Goal: Task Accomplishment & Management: Manage account settings

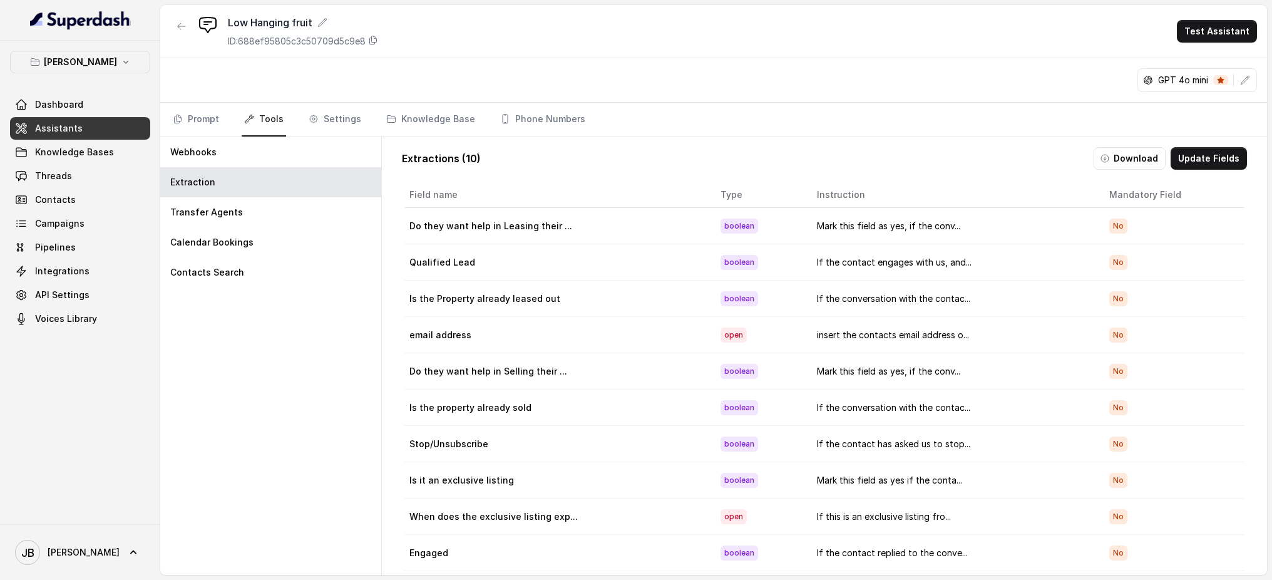
scroll to position [32, 0]
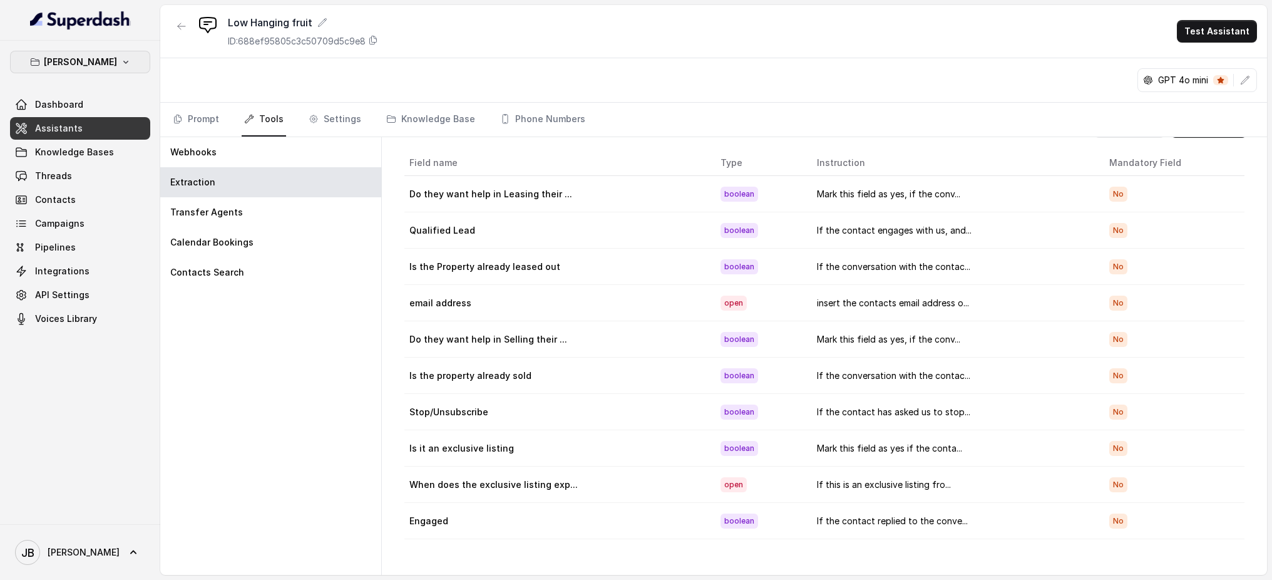
click at [132, 56] on button "[PERSON_NAME]" at bounding box center [80, 62] width 140 height 23
click at [125, 63] on button "[PERSON_NAME]" at bounding box center [80, 62] width 140 height 23
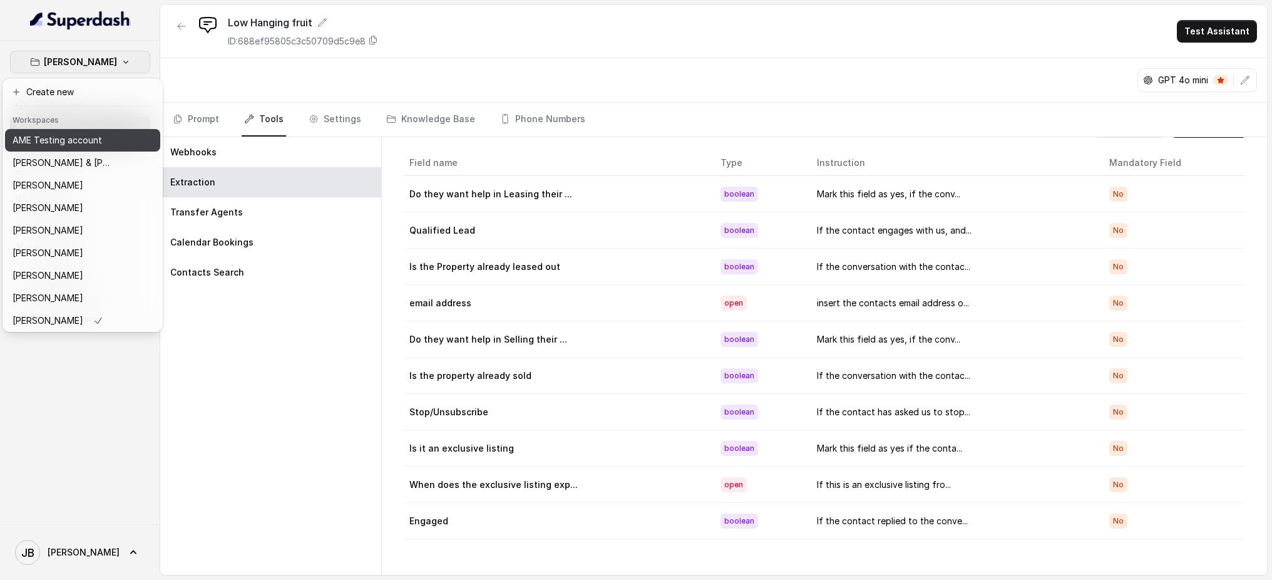
click at [95, 137] on p "AME Testing account" at bounding box center [58, 140] width 90 height 15
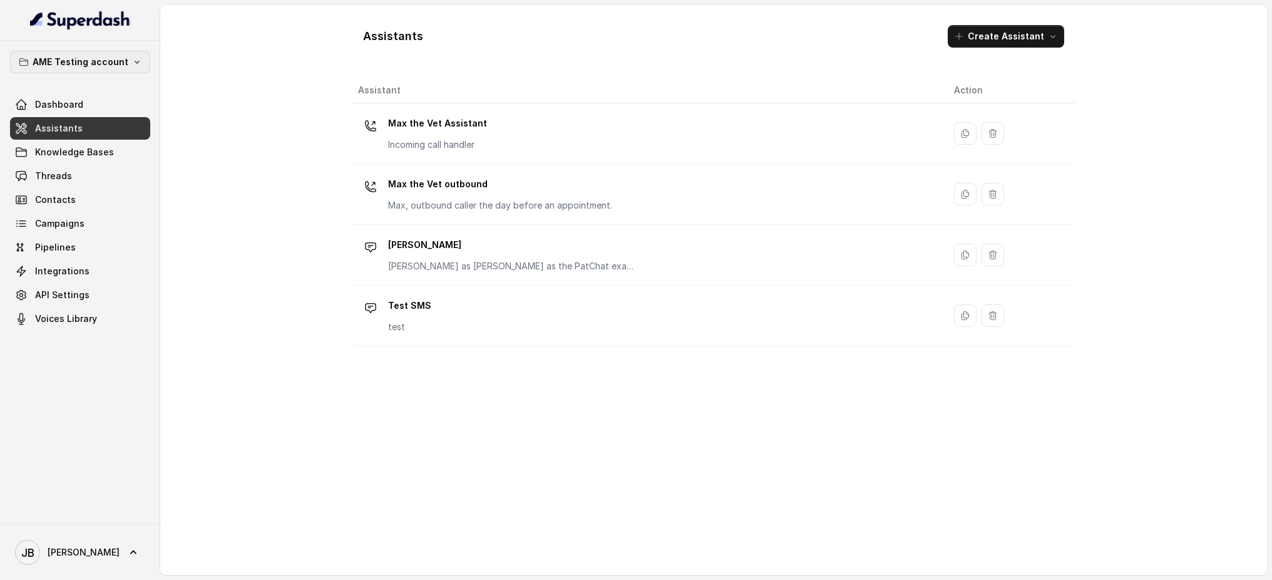
click at [134, 68] on button "AME Testing account" at bounding box center [80, 62] width 140 height 23
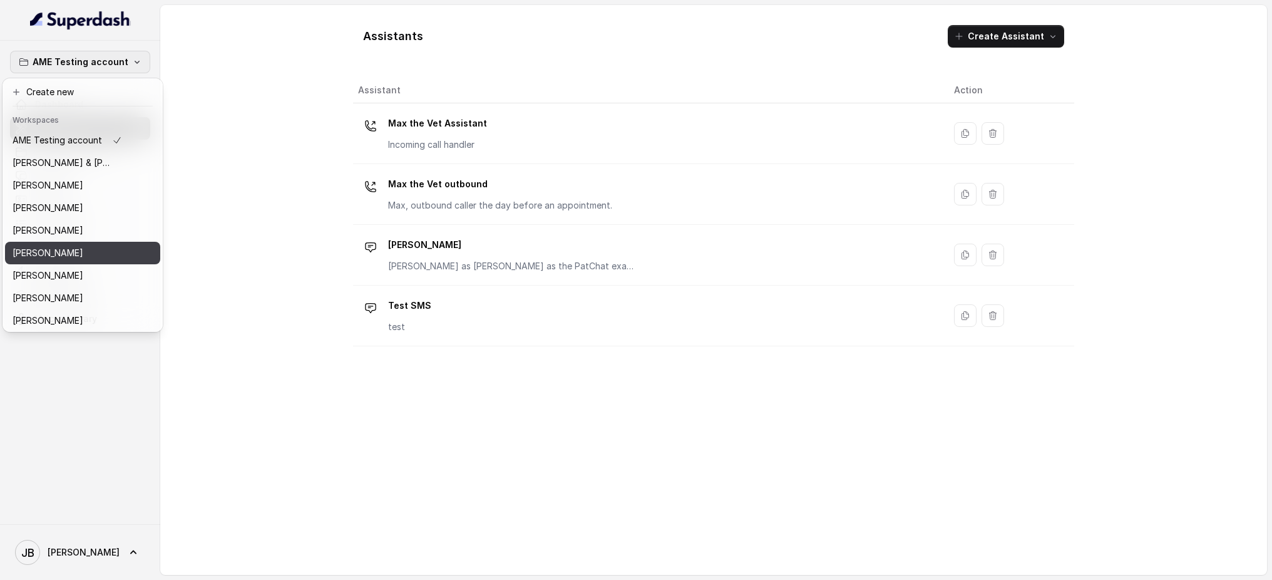
click at [95, 248] on div "[PERSON_NAME]" at bounding box center [68, 252] width 110 height 15
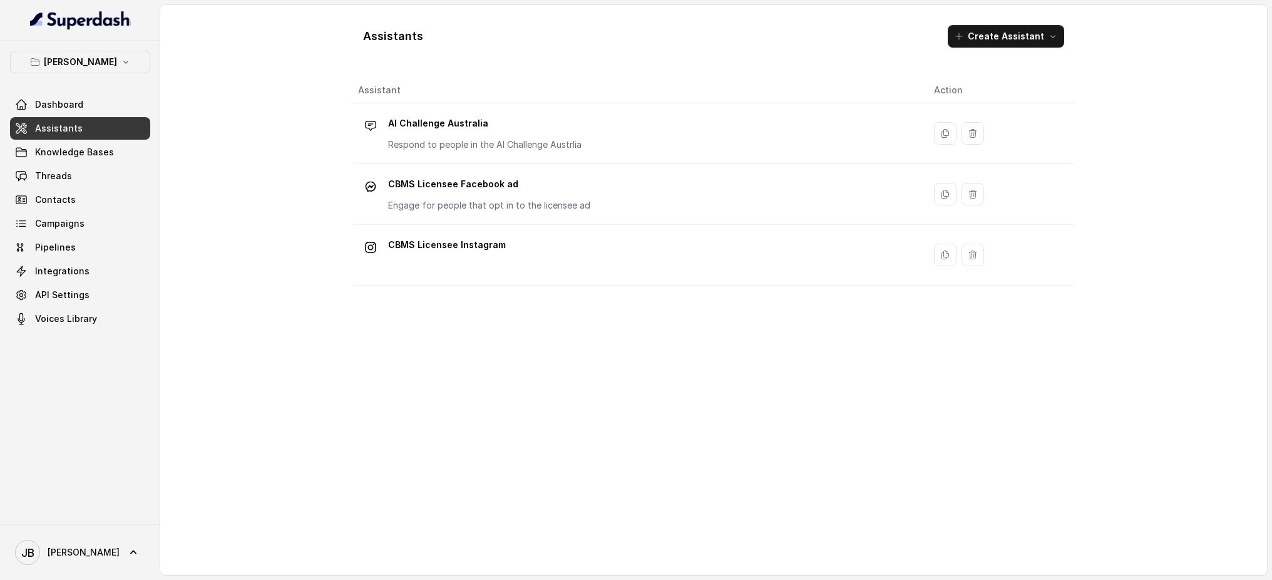
click at [551, 363] on div "Assistant Action AI Challenge Australia Respond to people in the AI Challenge A…" at bounding box center [713, 321] width 721 height 487
click at [121, 58] on icon "button" at bounding box center [126, 62] width 10 height 10
click at [104, 66] on p "[PERSON_NAME]" at bounding box center [80, 61] width 73 height 15
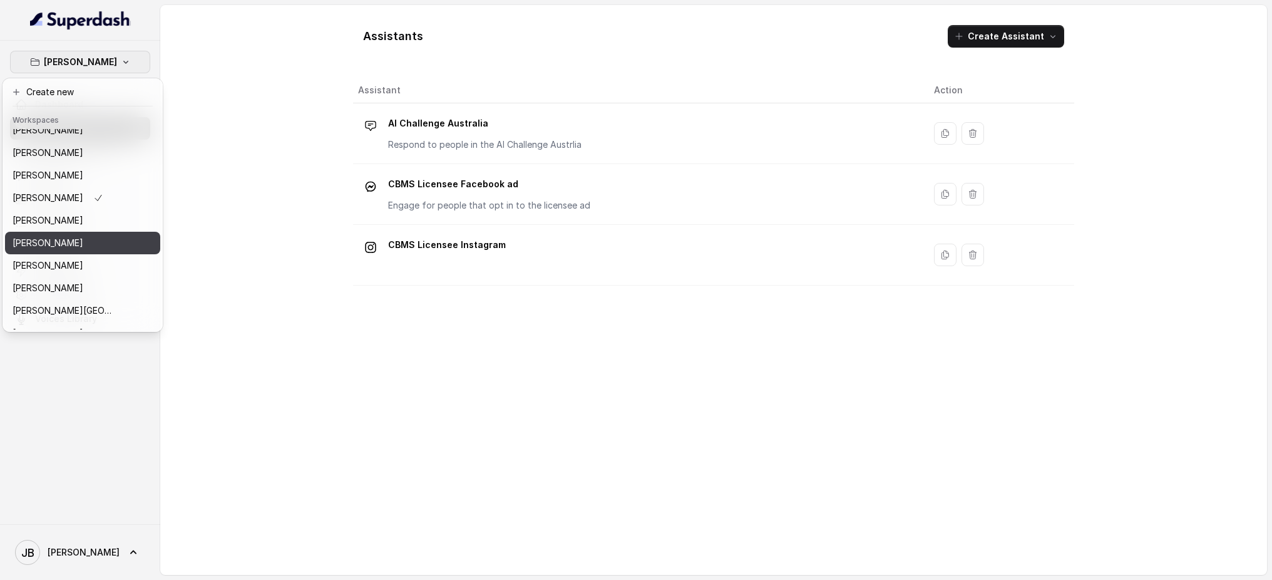
scroll to position [58, 0]
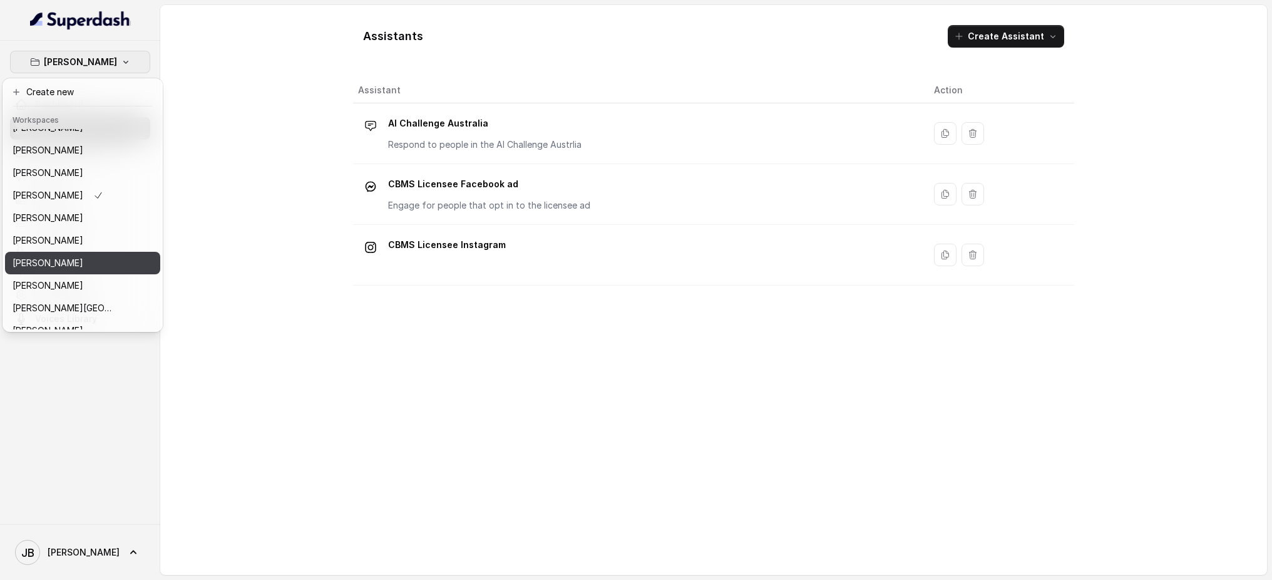
click at [83, 257] on p "[PERSON_NAME]" at bounding box center [48, 263] width 71 height 15
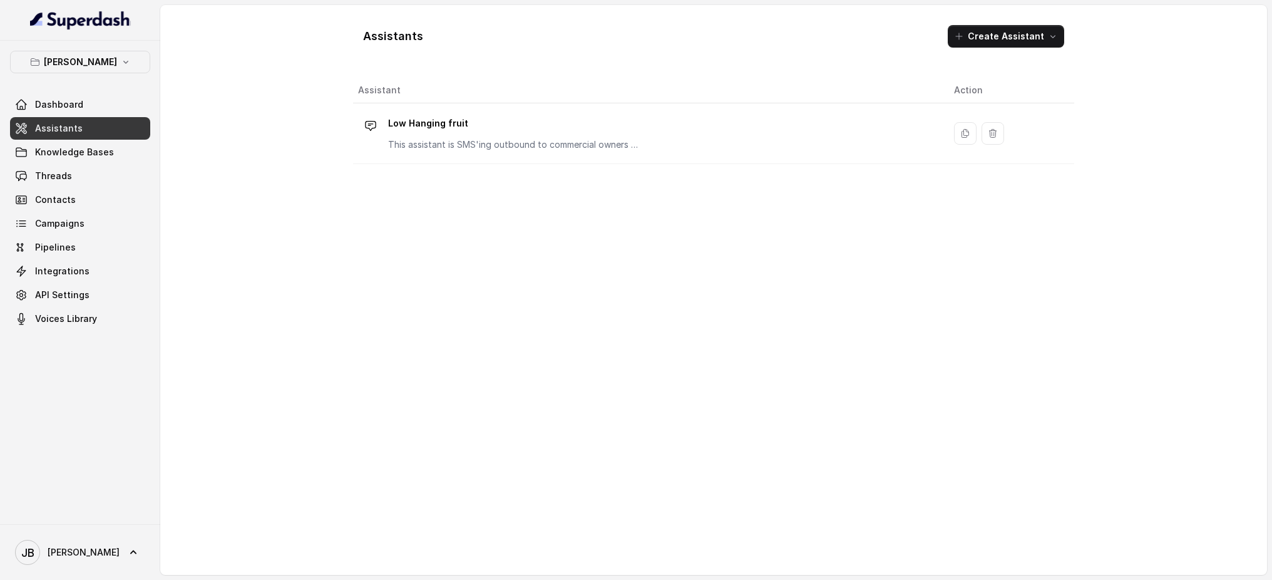
click at [443, 374] on div "Assistant Action Low Hanging fruit This assistant is SMS'ing outbound to commer…" at bounding box center [713, 321] width 721 height 487
